Goal: Check status: Check status

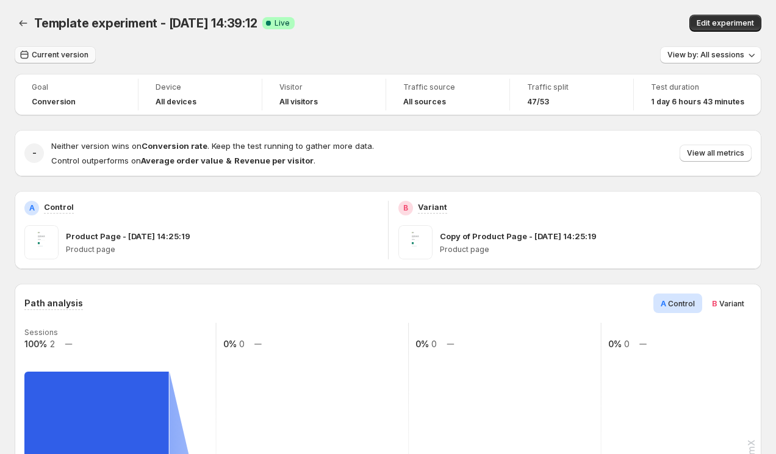
click at [65, 54] on span "Current version" at bounding box center [60, 55] width 57 height 10
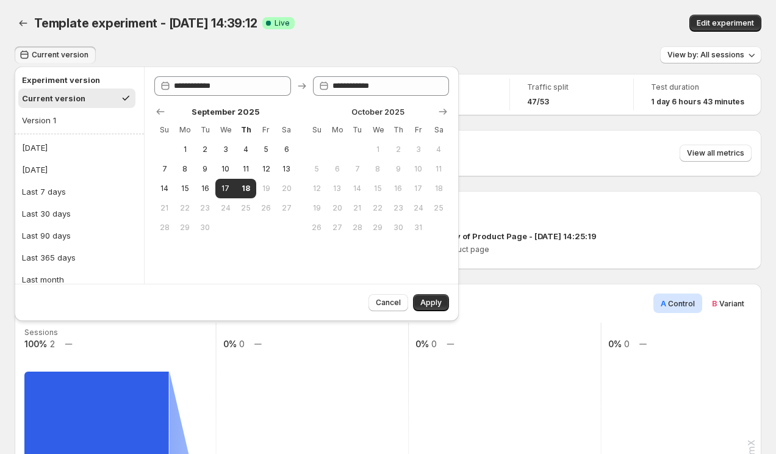
click at [305, 45] on div "Template experiment - Sep 16, 14:39:12. This page is ready Template experiment …" at bounding box center [388, 23] width 746 height 46
